Goal: Task Accomplishment & Management: Complete application form

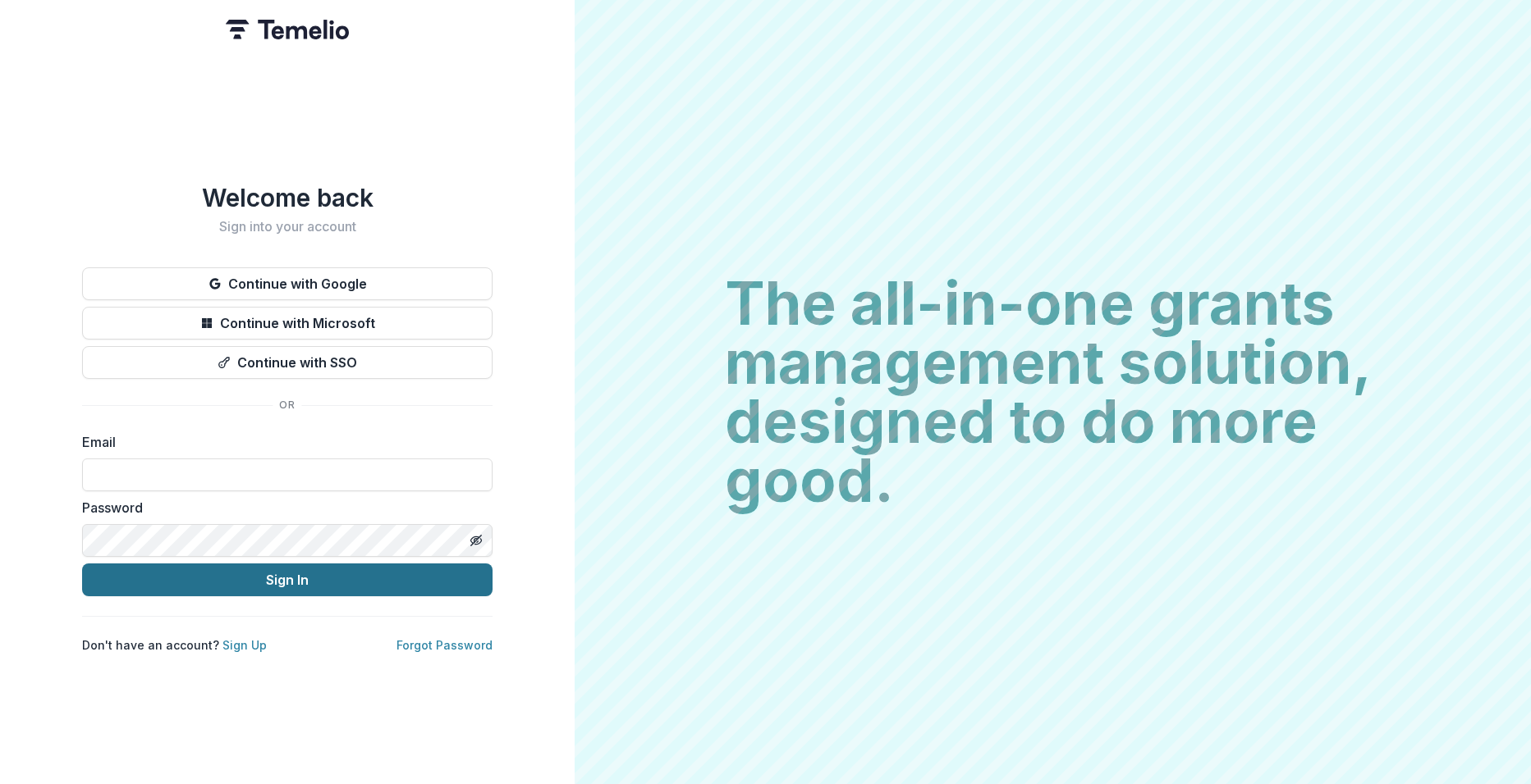
type input "**********"
click at [293, 567] on button "Sign In" at bounding box center [287, 580] width 410 height 33
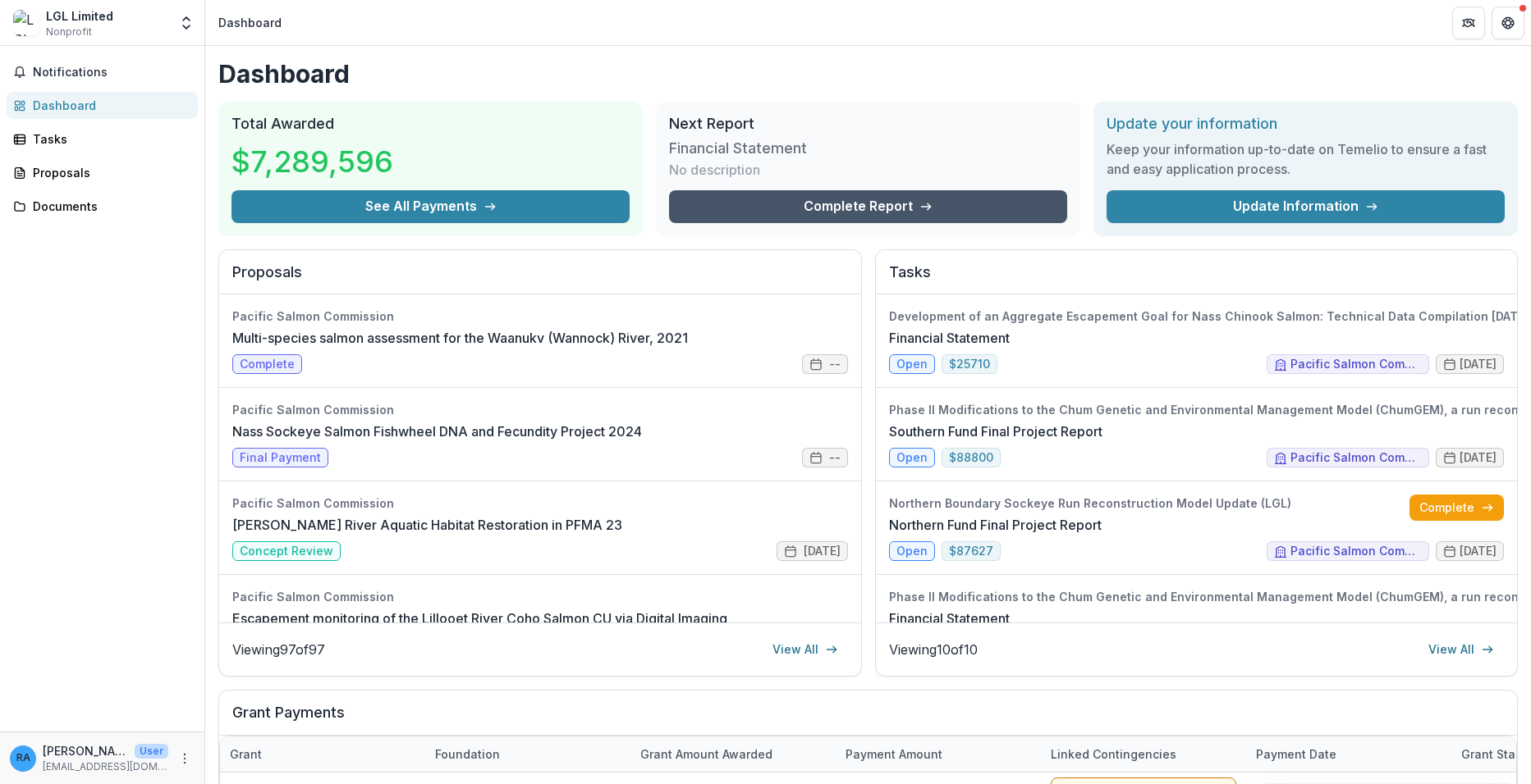
click at [821, 201] on link "Complete Report" at bounding box center [867, 206] width 398 height 33
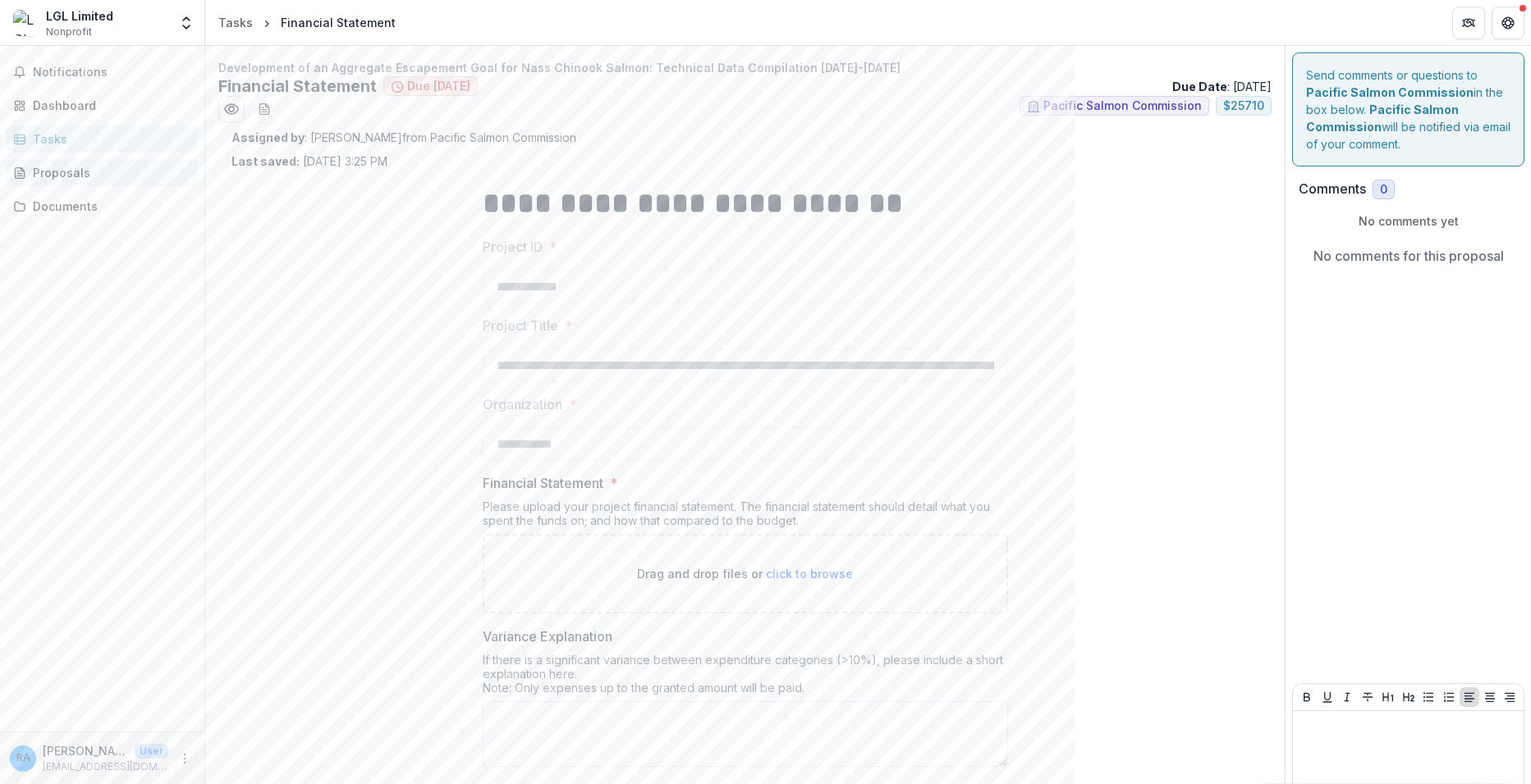
click at [71, 178] on div "Proposals" at bounding box center [109, 172] width 152 height 17
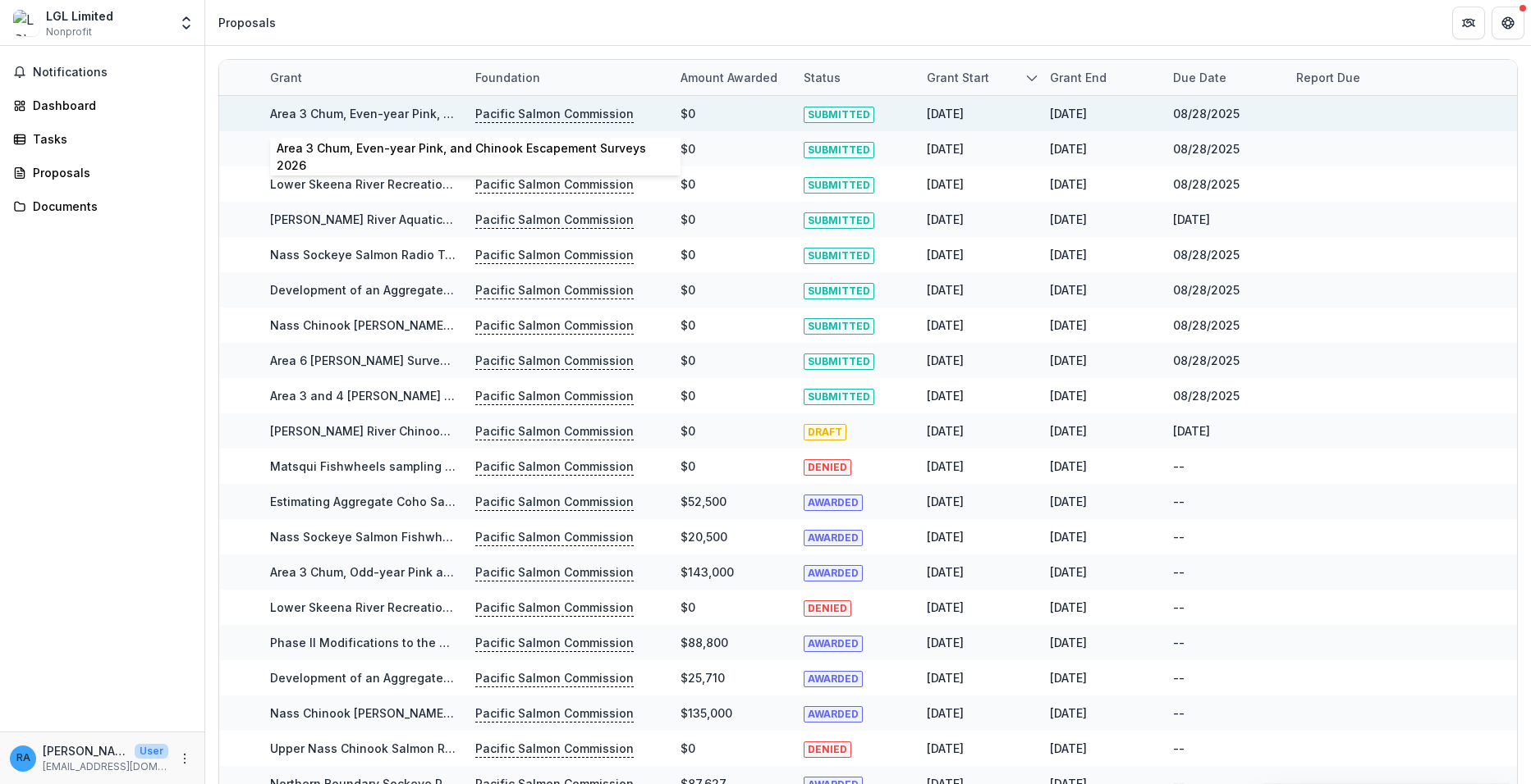
click at [358, 113] on link "Area 3 Chum, Even-year Pink, and Chinook Escapement Surveys 2026" at bounding box center [471, 114] width 402 height 14
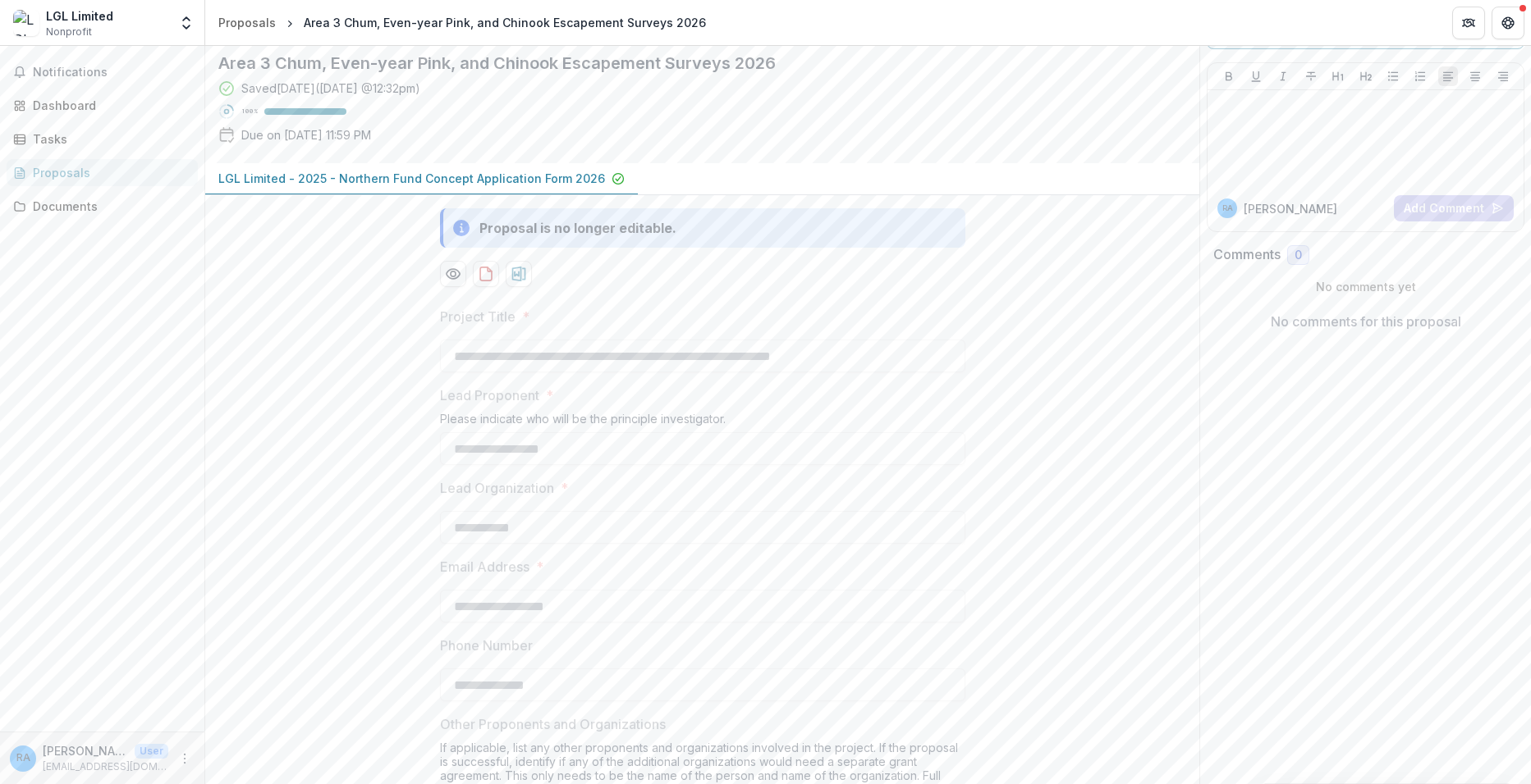
scroll to position [60, 0]
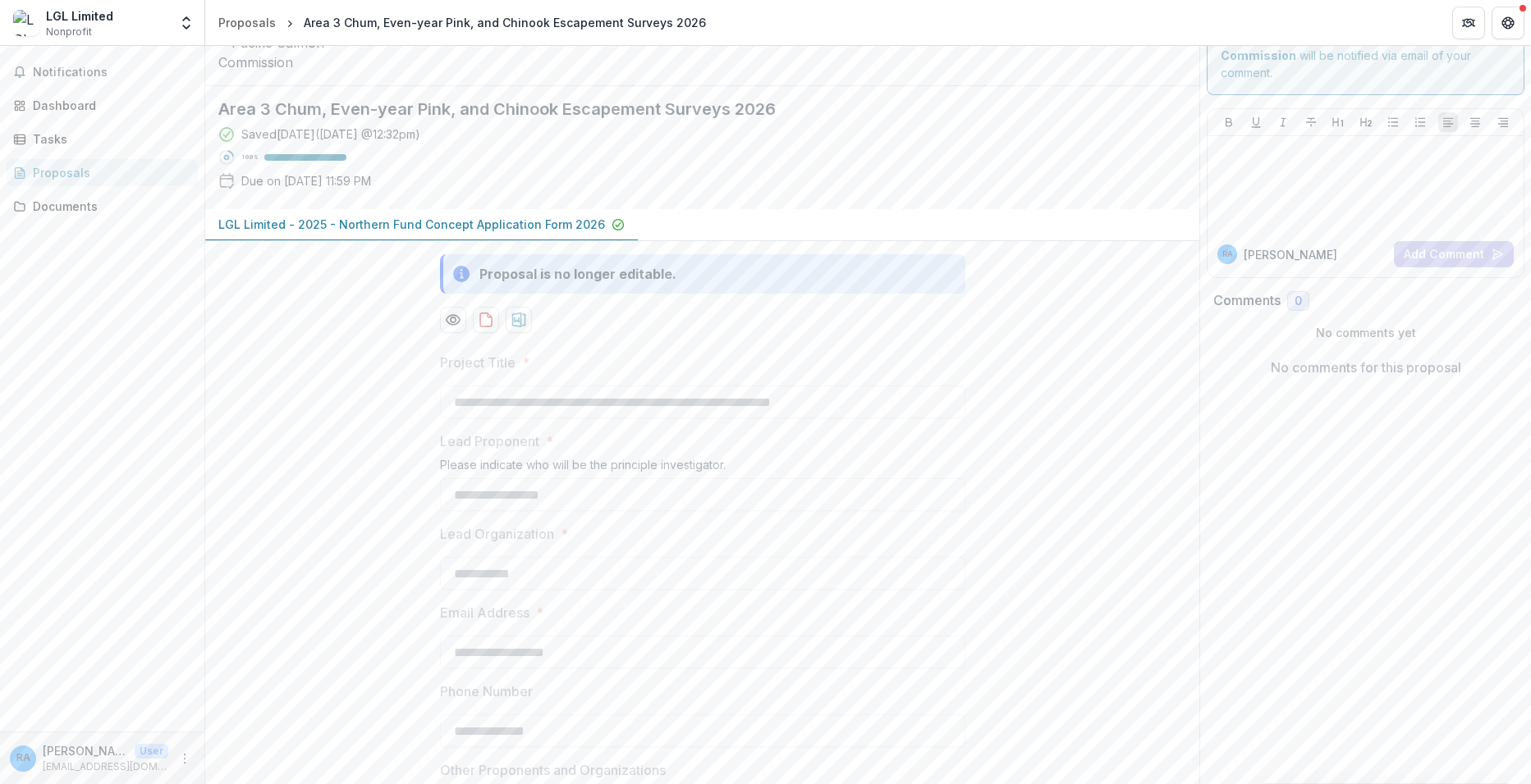
click at [54, 173] on div "Proposals" at bounding box center [109, 172] width 152 height 17
